Goal: Find specific page/section: Find specific page/section

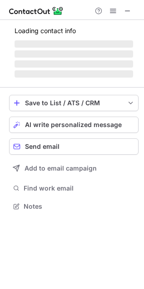
scroll to position [205, 144]
